Goal: Obtain resource: Download file/media

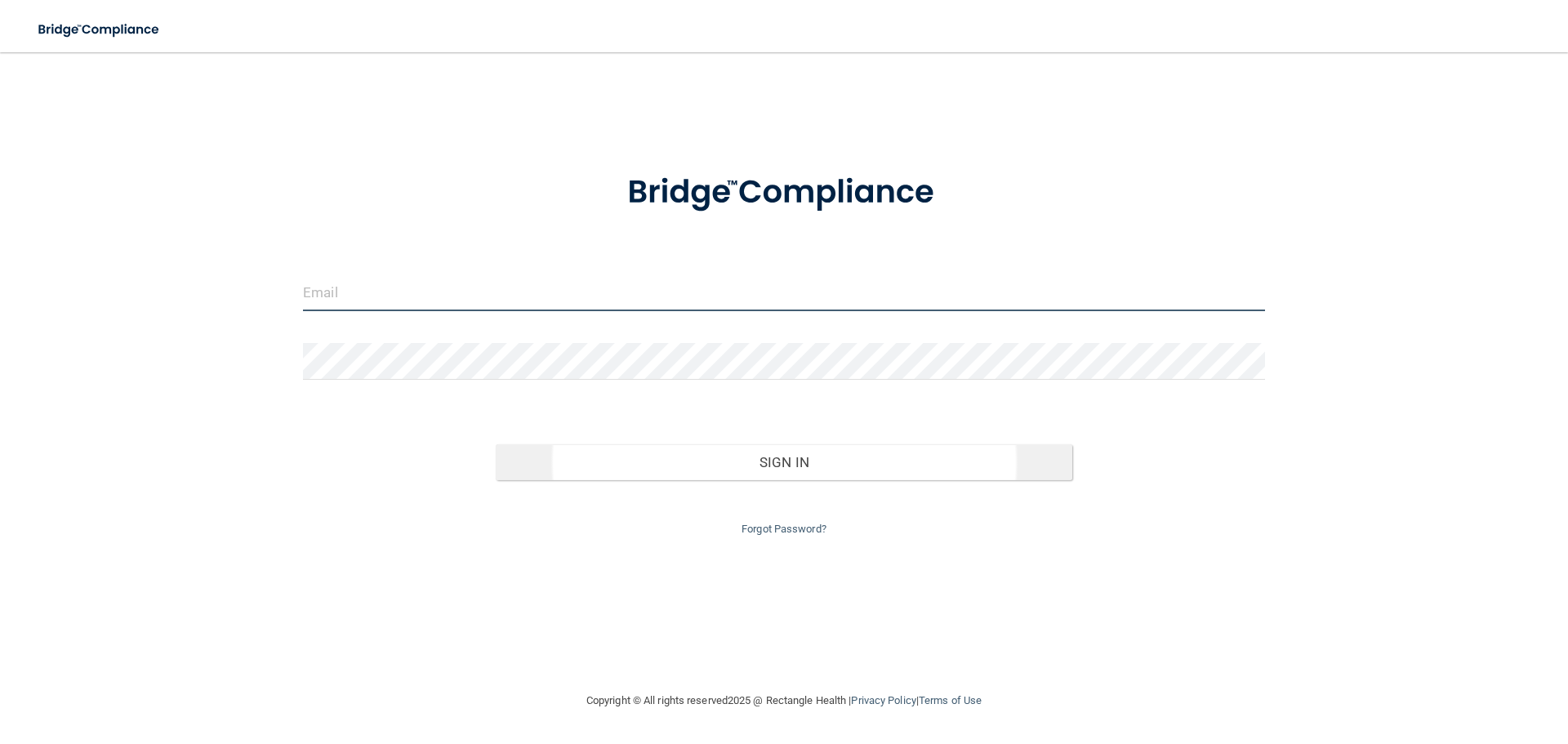
type input "[EMAIL_ADDRESS][DOMAIN_NAME]"
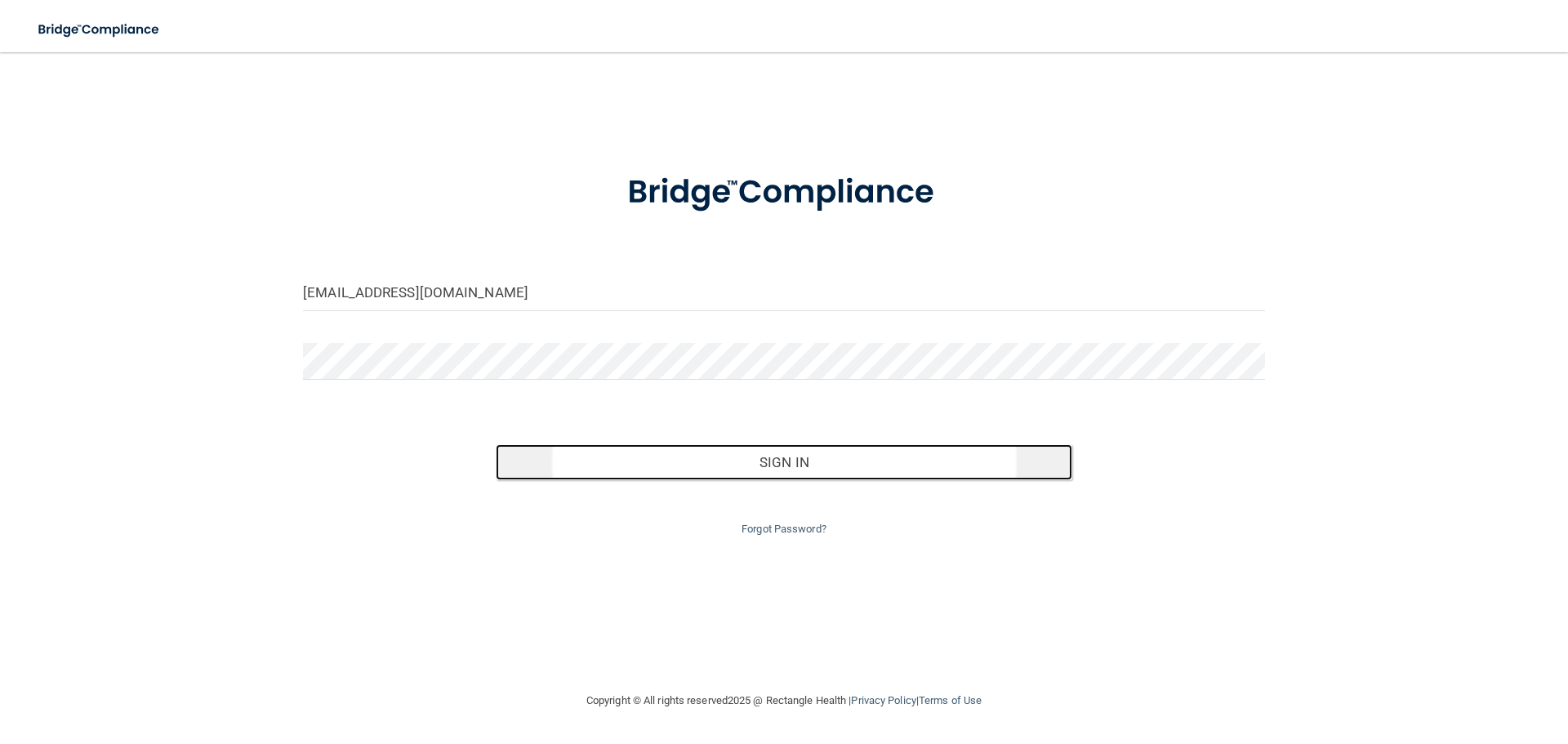
click at [787, 460] on button "Sign In" at bounding box center [785, 461] width 578 height 36
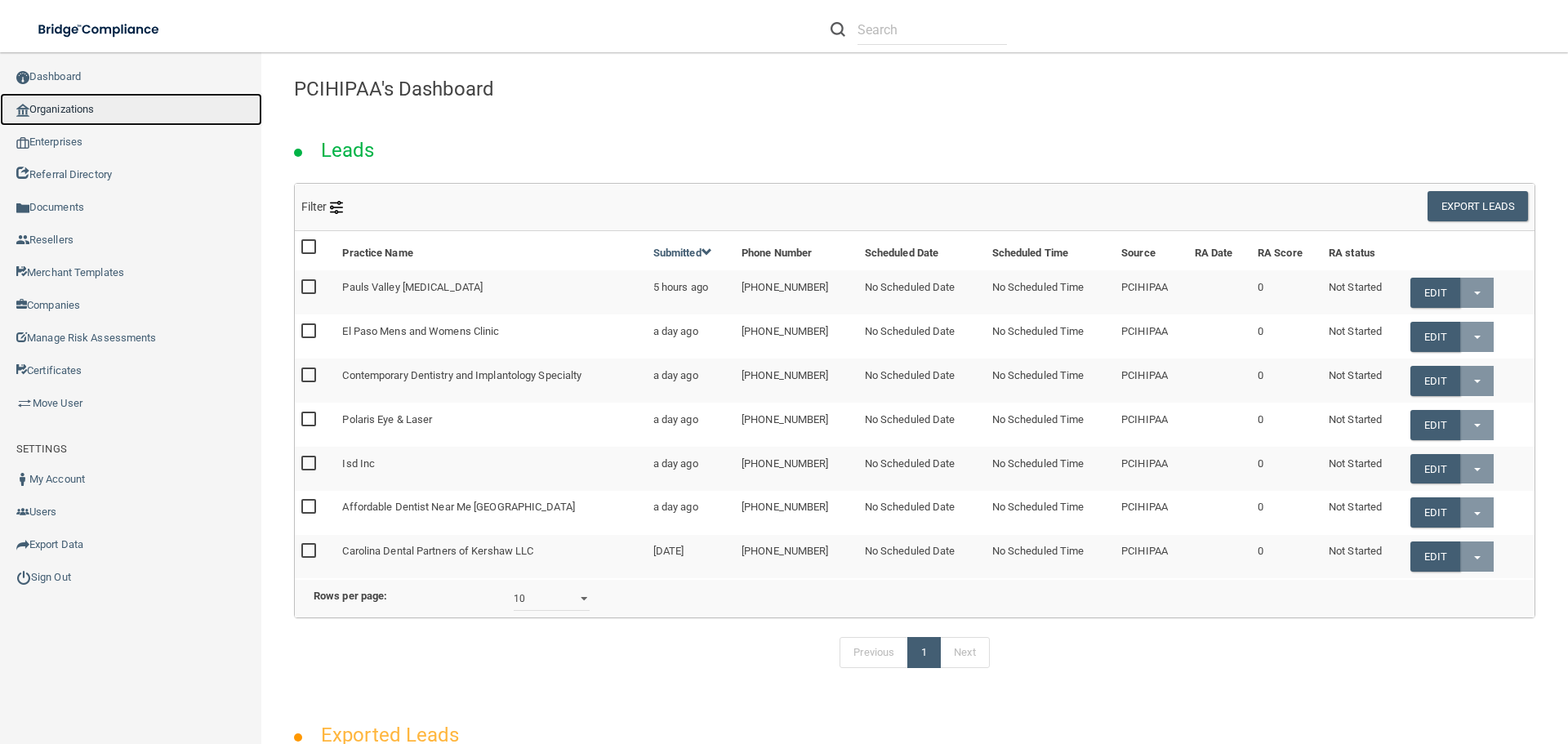
click at [55, 106] on link "Organizations" at bounding box center [131, 110] width 262 height 33
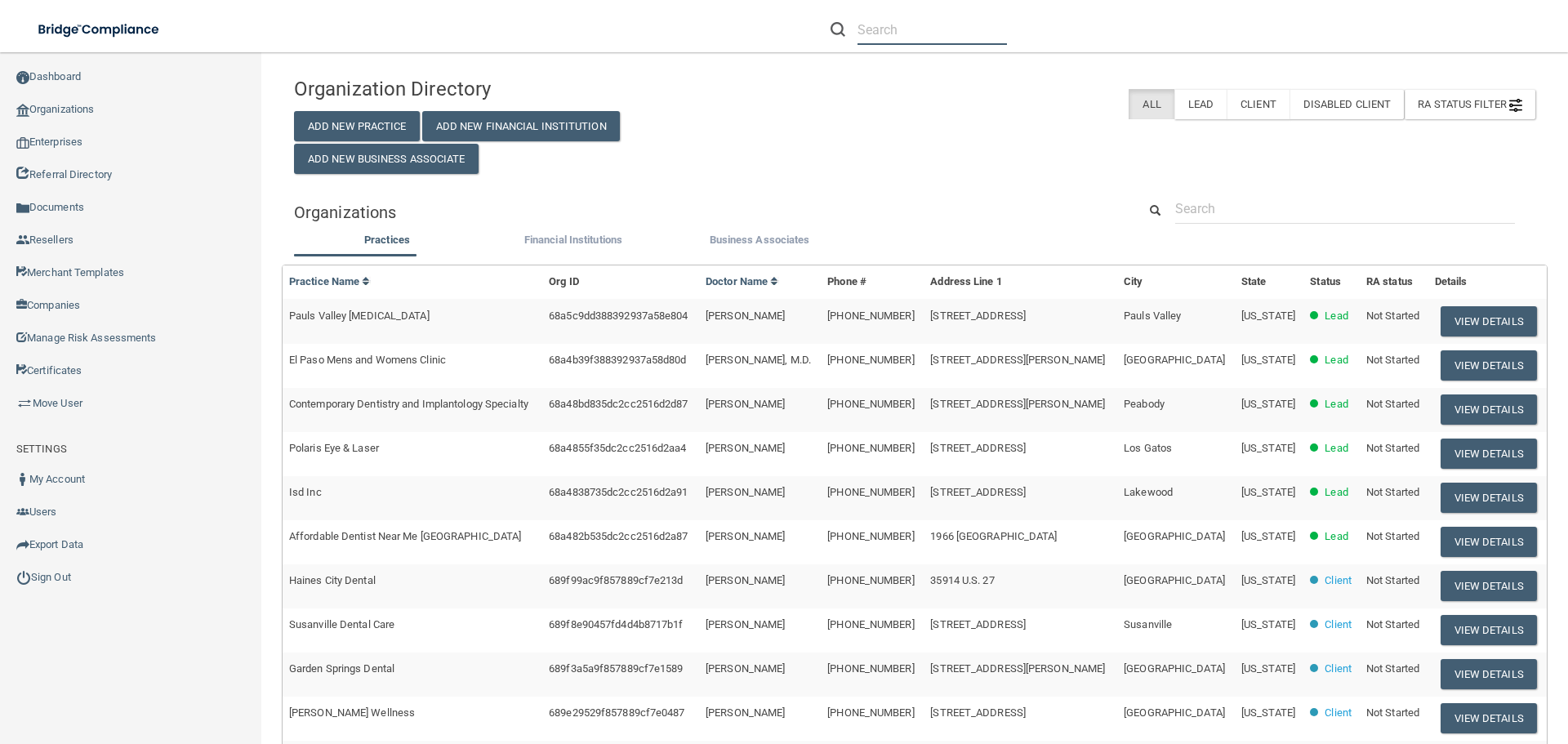
click at [892, 33] on input "text" at bounding box center [932, 29] width 149 height 30
paste input "[PERSON_NAME] DMD"
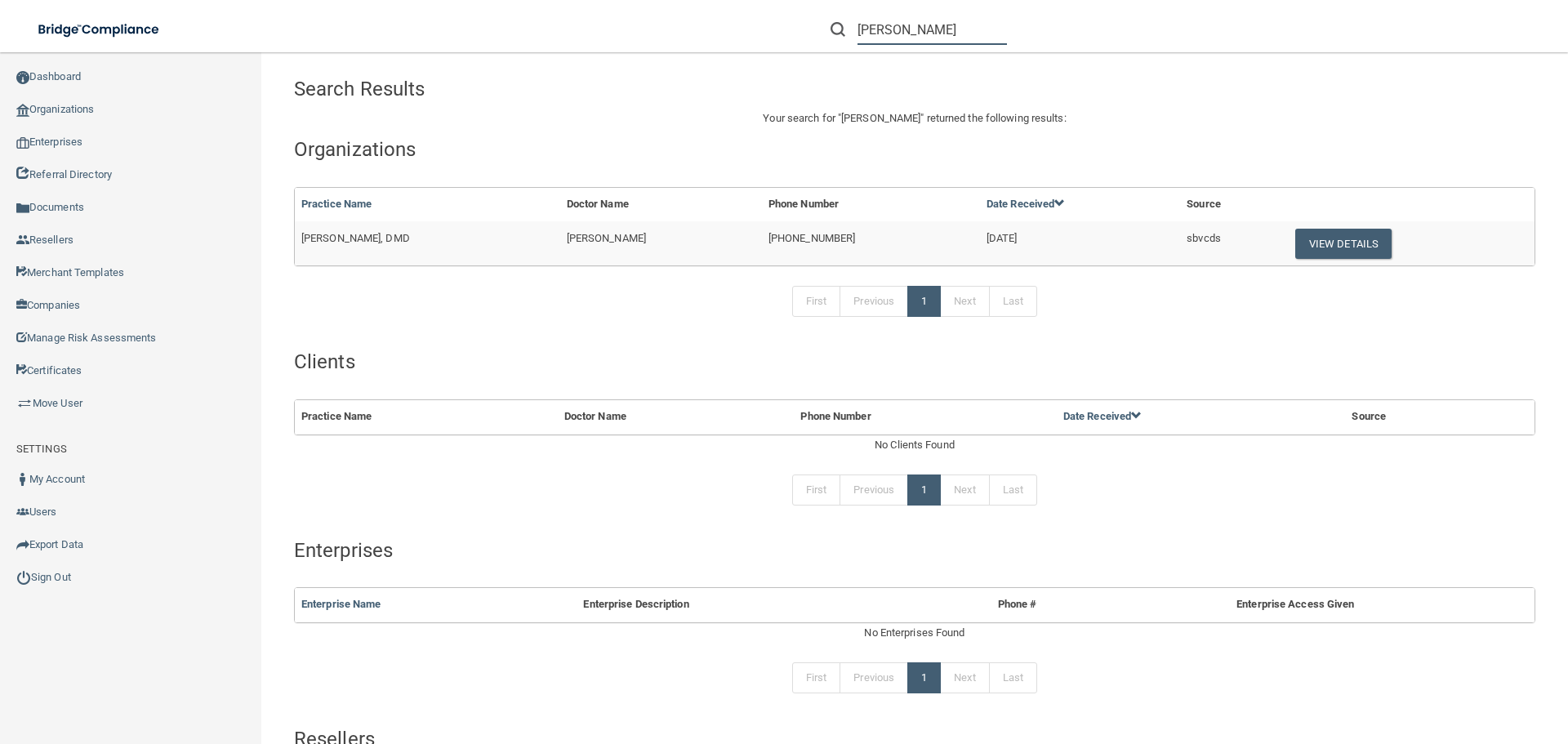
type input "[PERSON_NAME]"
click at [1341, 226] on td "View Details" at bounding box center [1408, 243] width 251 height 44
click at [1344, 237] on button "View Details" at bounding box center [1343, 243] width 96 height 30
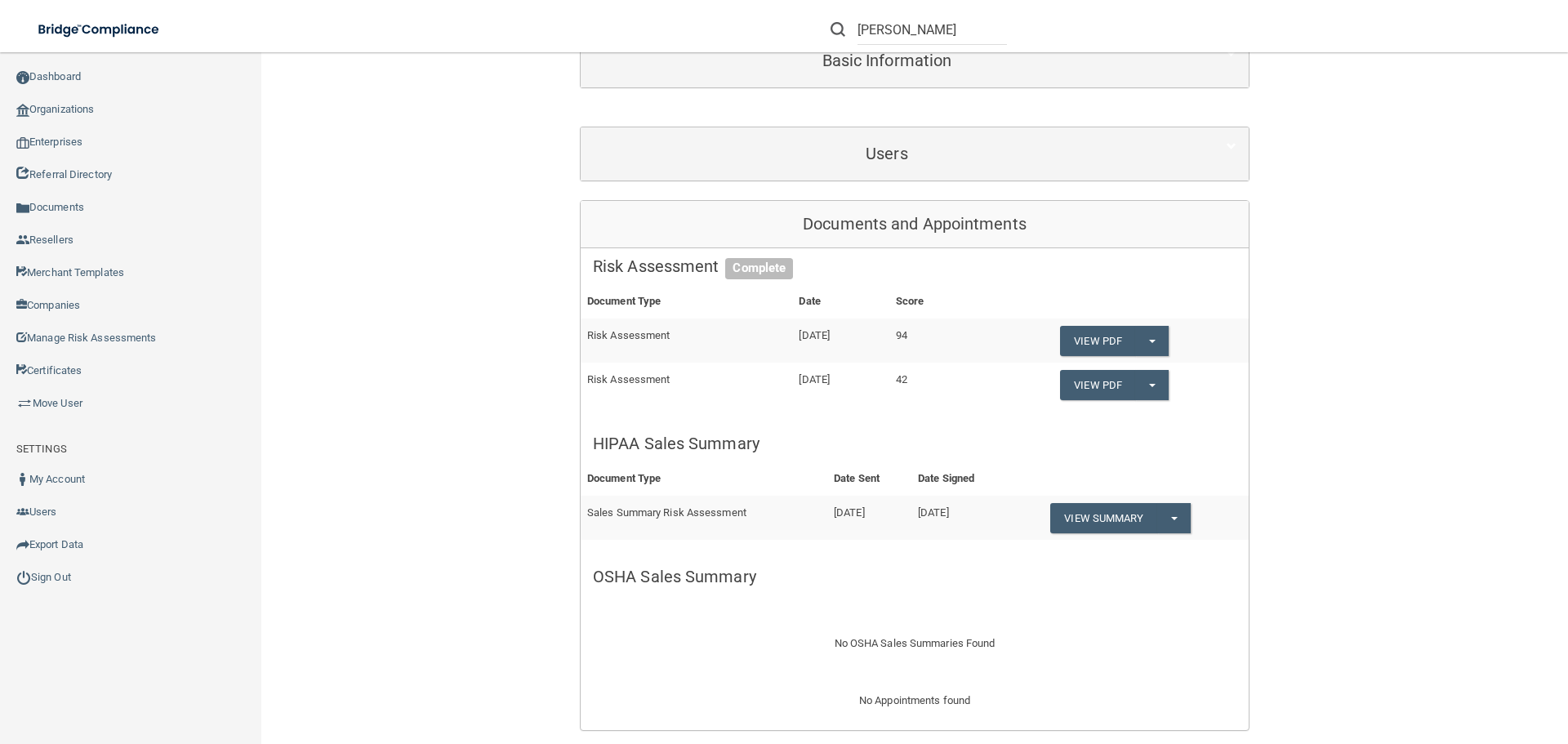
scroll to position [245, 0]
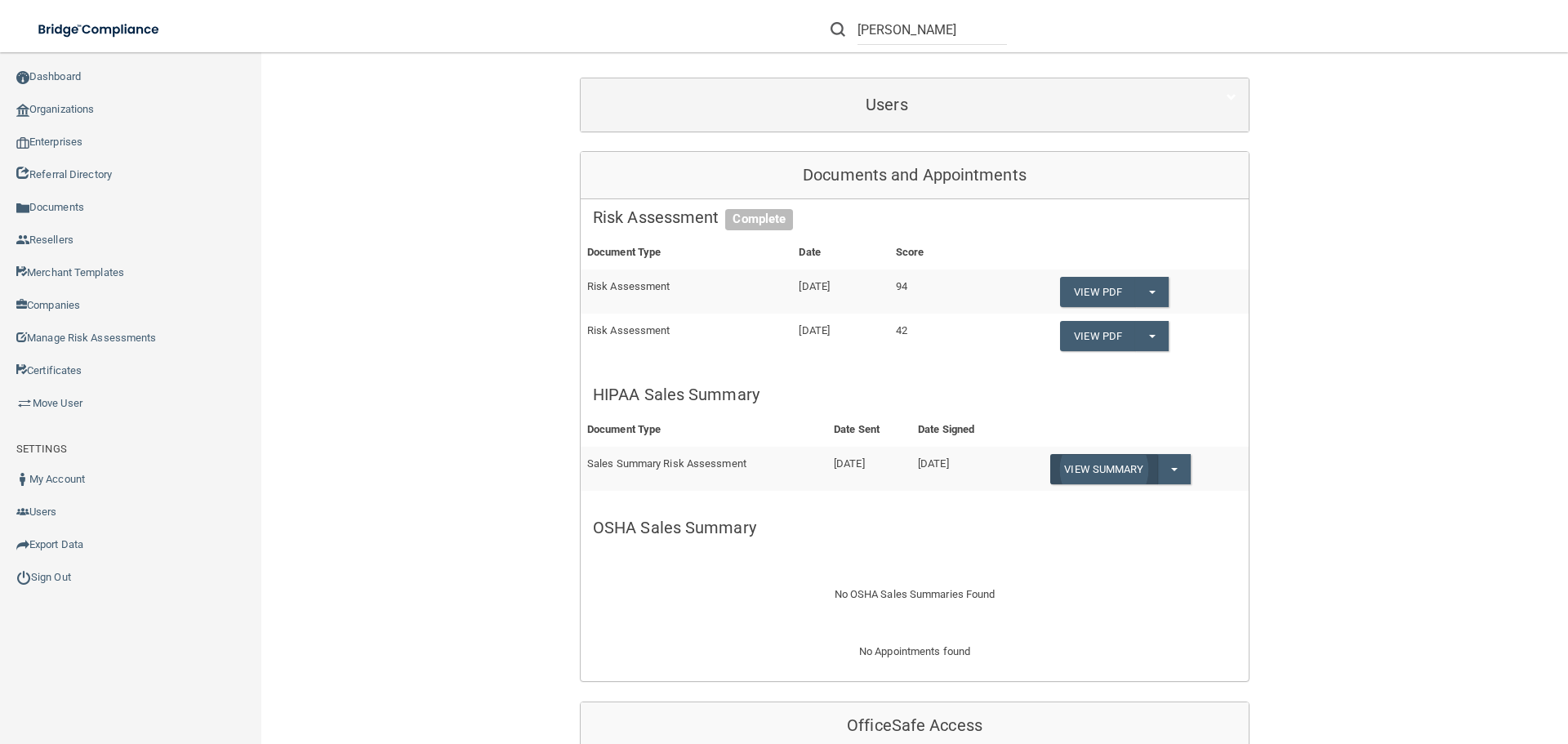
click at [1101, 470] on link "View Summary" at bounding box center [1103, 469] width 106 height 30
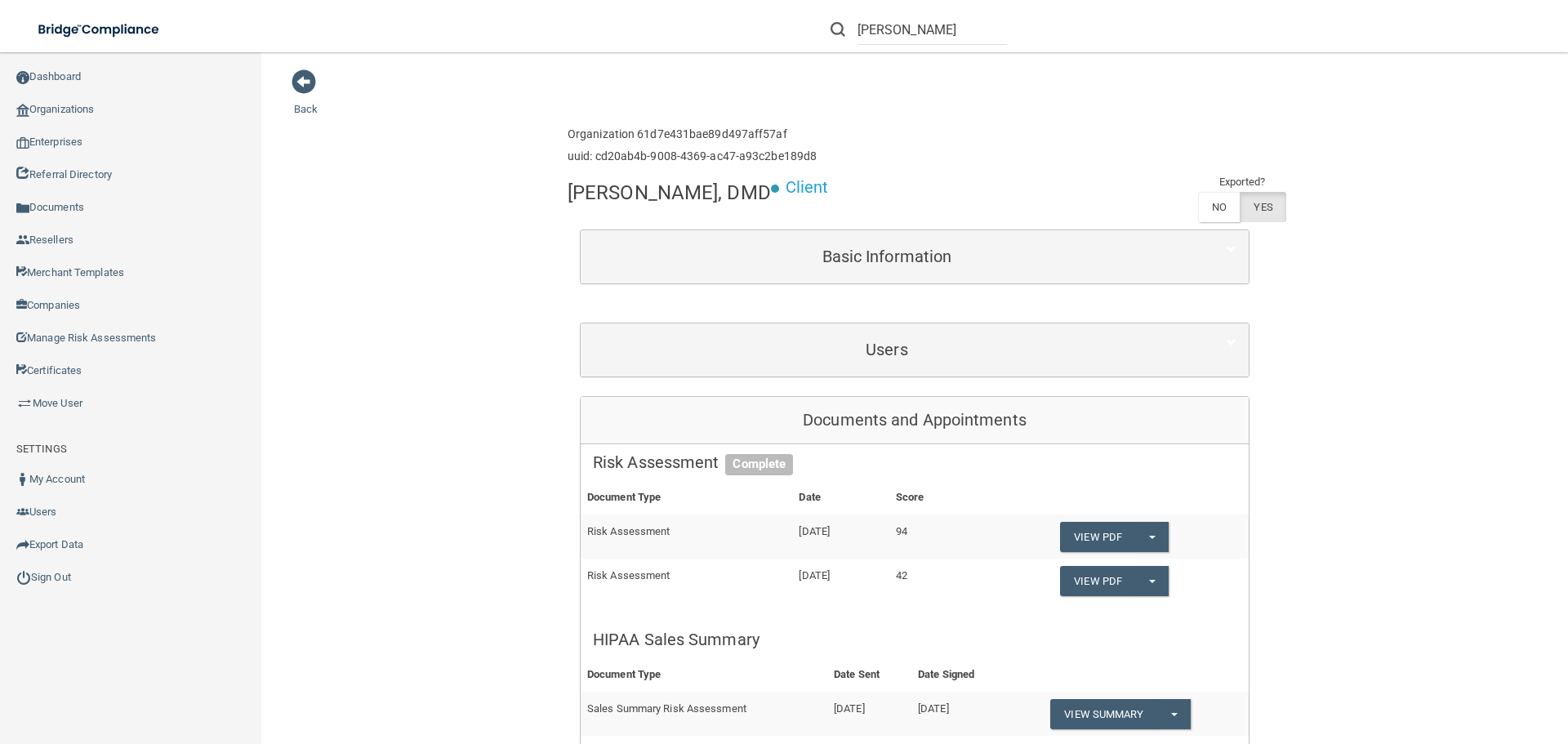
scroll to position [245, 0]
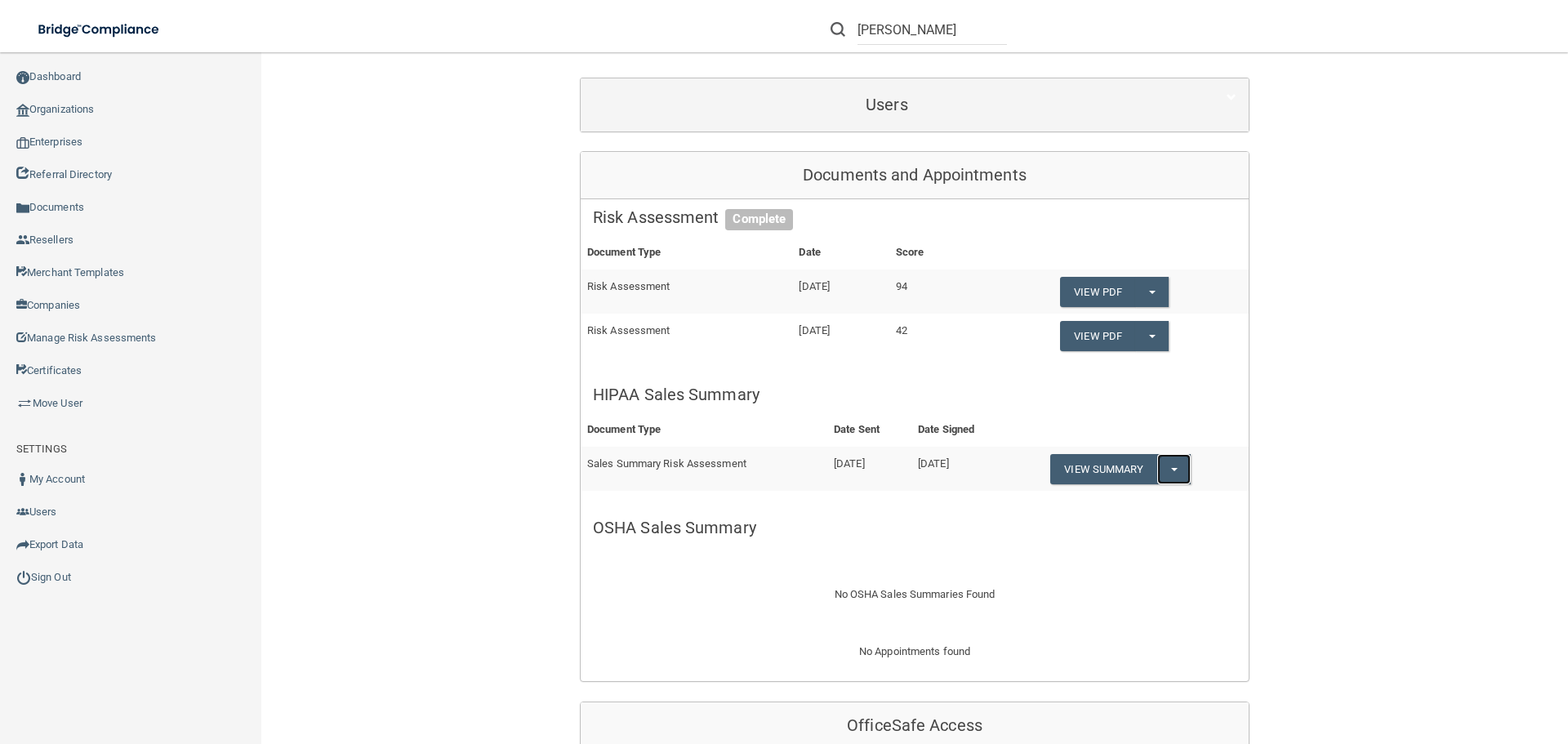
click at [1173, 465] on button "Split button!" at bounding box center [1174, 469] width 34 height 30
click at [1115, 499] on link "Download as PDF" at bounding box center [1118, 502] width 136 height 25
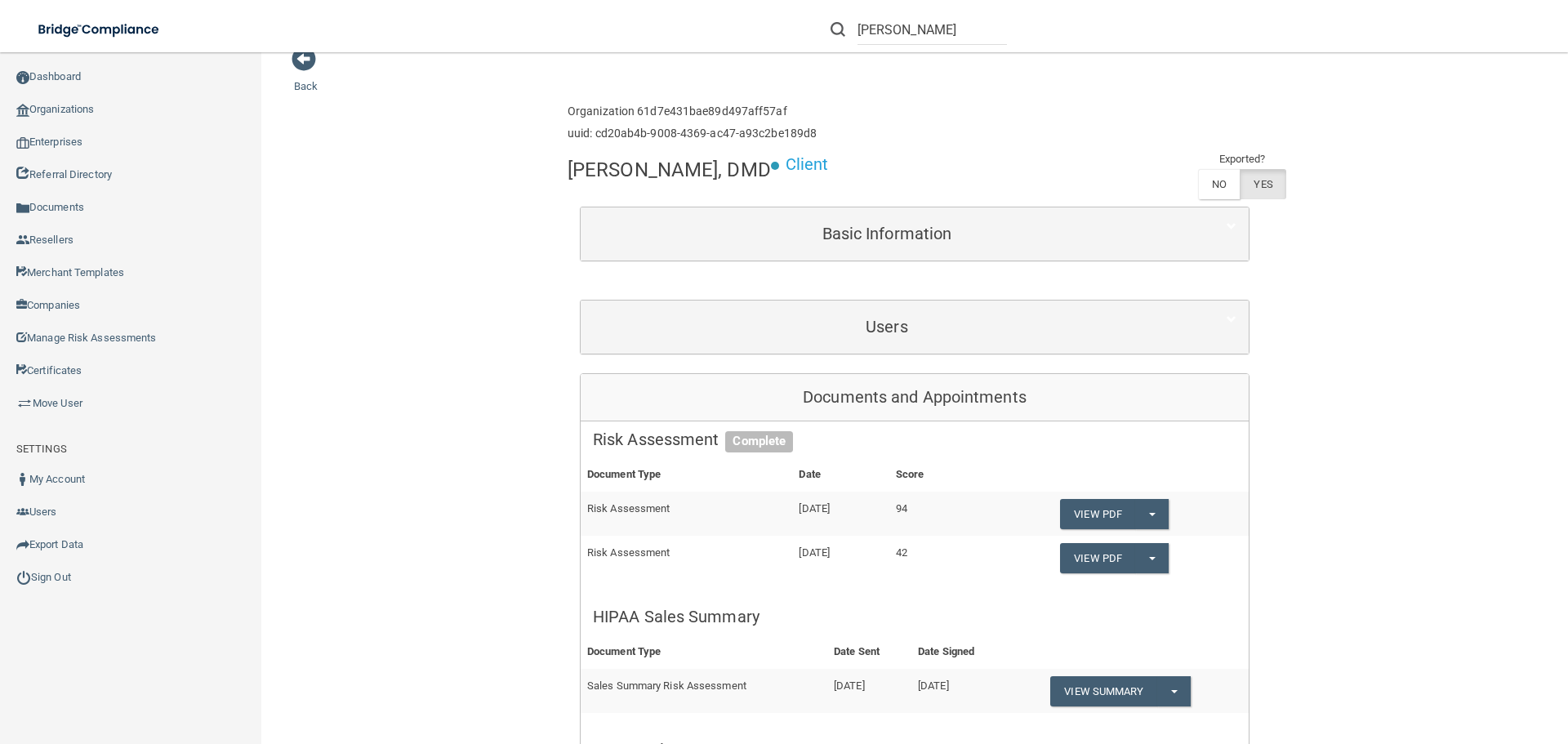
scroll to position [0, 0]
